Goal: Task Accomplishment & Management: Manage account settings

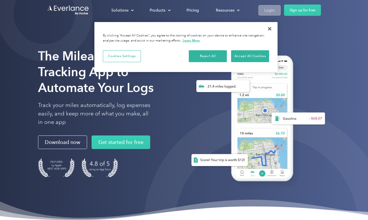
click at [274, 7] on div "Login" at bounding box center [269, 10] width 10 height 7
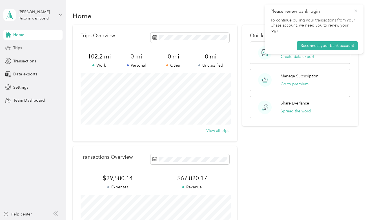
click at [28, 48] on div "Trips" at bounding box center [32, 48] width 59 height 10
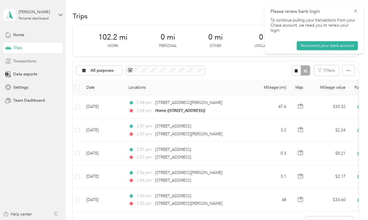
click at [33, 61] on span "Transactions" at bounding box center [24, 61] width 23 height 6
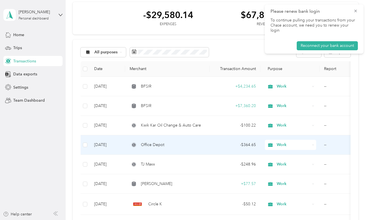
scroll to position [24, 0]
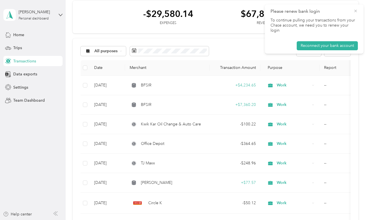
click at [355, 11] on icon at bounding box center [355, 10] width 5 height 5
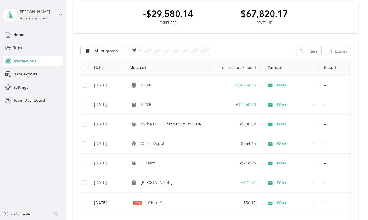
scroll to position [0, 0]
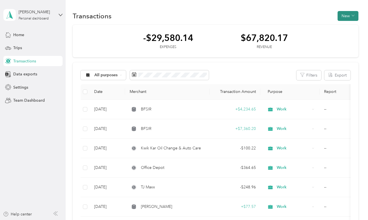
click at [349, 15] on button "New" at bounding box center [348, 16] width 21 height 10
click at [346, 25] on span "Expense" at bounding box center [349, 27] width 15 height 6
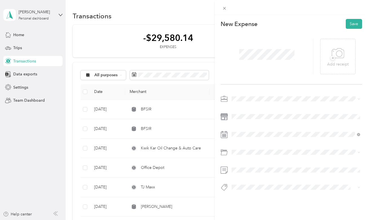
click at [242, 106] on span "Work" at bounding box center [239, 107] width 10 height 5
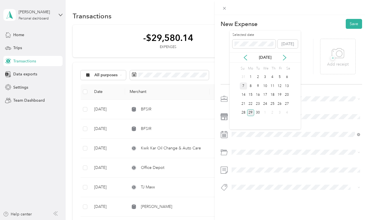
click at [243, 85] on div "7" at bounding box center [243, 85] width 7 height 7
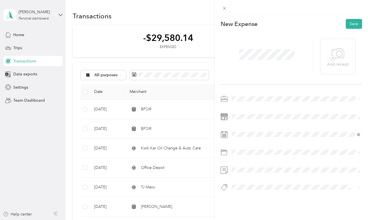
click at [241, 197] on span "Gas" at bounding box center [241, 196] width 6 height 5
click at [354, 23] on button "Save" at bounding box center [354, 24] width 16 height 10
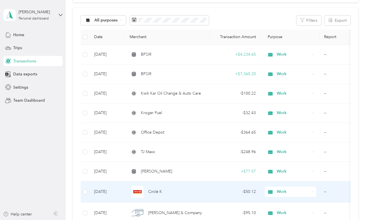
scroll to position [54, 0]
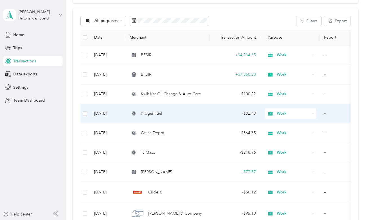
click at [157, 113] on span "Kroger Fuel" at bounding box center [151, 113] width 21 height 6
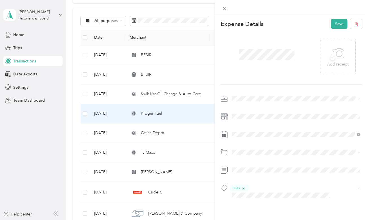
click at [245, 175] on span "Car Maintenance and Repairs" at bounding box center [260, 174] width 52 height 5
click at [341, 24] on button "Save" at bounding box center [339, 24] width 16 height 10
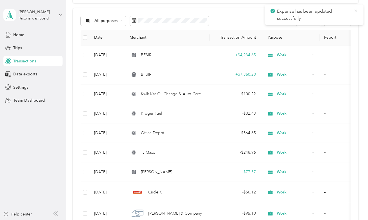
click at [356, 11] on icon at bounding box center [355, 11] width 3 height 3
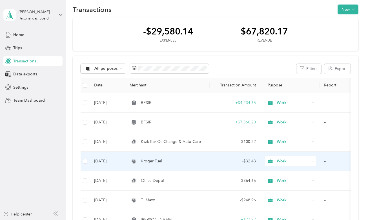
scroll to position [6, 0]
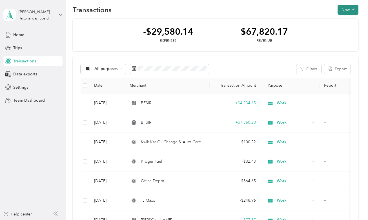
click at [349, 10] on button "New" at bounding box center [348, 10] width 21 height 10
click at [347, 20] on span "Expense" at bounding box center [349, 20] width 15 height 6
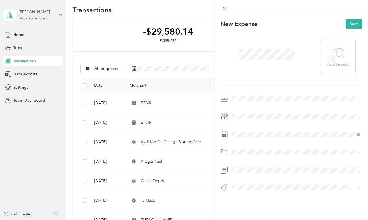
click at [237, 108] on span "Work" at bounding box center [239, 108] width 10 height 5
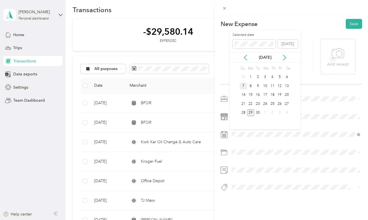
click at [243, 85] on div "7" at bounding box center [243, 85] width 7 height 7
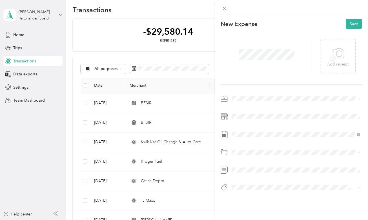
click at [243, 197] on span "Open House" at bounding box center [248, 196] width 20 height 5
click at [352, 23] on button "Save" at bounding box center [354, 24] width 16 height 10
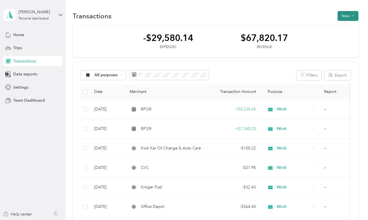
click at [350, 17] on button "New" at bounding box center [348, 16] width 21 height 10
click at [349, 26] on span "Expense" at bounding box center [349, 27] width 15 height 6
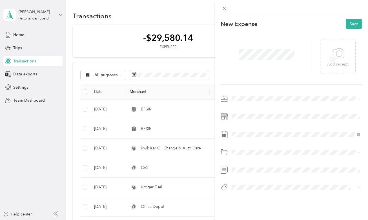
click at [243, 110] on div "Work" at bounding box center [296, 108] width 125 height 6
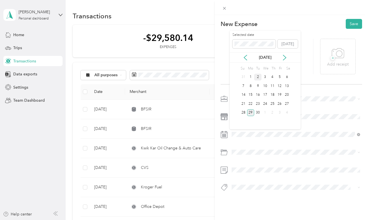
click at [259, 78] on div "2" at bounding box center [257, 77] width 7 height 7
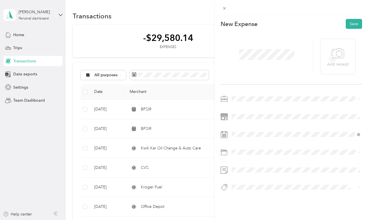
click at [244, 192] on div at bounding box center [291, 189] width 141 height 12
click at [242, 198] on span "Gas" at bounding box center [241, 196] width 6 height 5
click at [354, 23] on button "Save" at bounding box center [354, 24] width 16 height 10
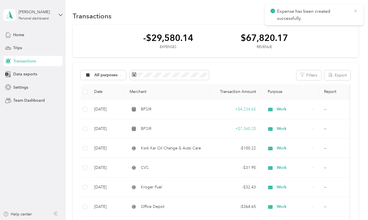
click at [354, 12] on icon at bounding box center [355, 10] width 5 height 5
click at [353, 17] on button "New" at bounding box center [348, 16] width 21 height 10
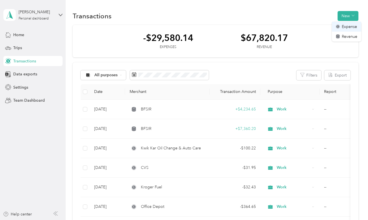
click at [347, 27] on span "Expense" at bounding box center [349, 27] width 15 height 6
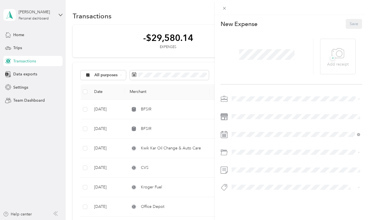
click at [245, 107] on div "Work" at bounding box center [296, 109] width 125 height 6
click at [259, 47] on div at bounding box center [267, 57] width 93 height 36
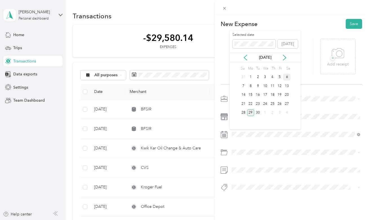
click at [289, 78] on div "6" at bounding box center [286, 77] width 7 height 7
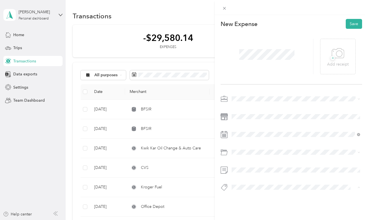
click at [245, 195] on span "Personal Brand Marketing" at bounding box center [258, 196] width 40 height 5
click at [355, 23] on button "Save" at bounding box center [354, 24] width 16 height 10
